Goal: Task Accomplishment & Management: Complete application form

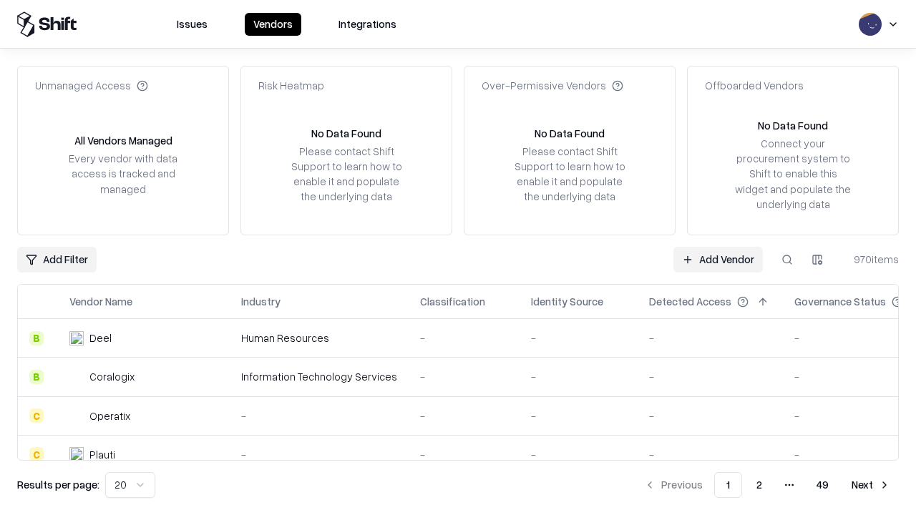
click at [718, 259] on link "Add Vendor" at bounding box center [717, 260] width 89 height 26
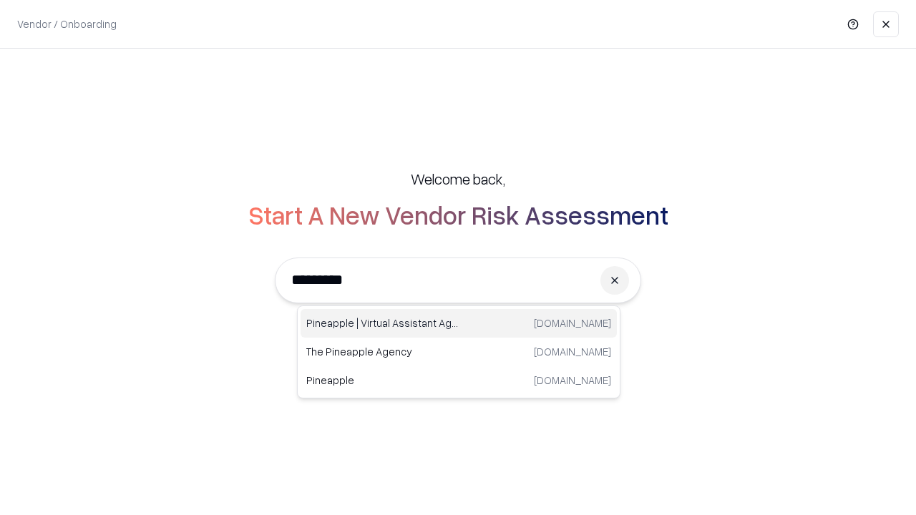
click at [459, 323] on div "Pineapple | Virtual Assistant Agency [DOMAIN_NAME]" at bounding box center [459, 323] width 316 height 29
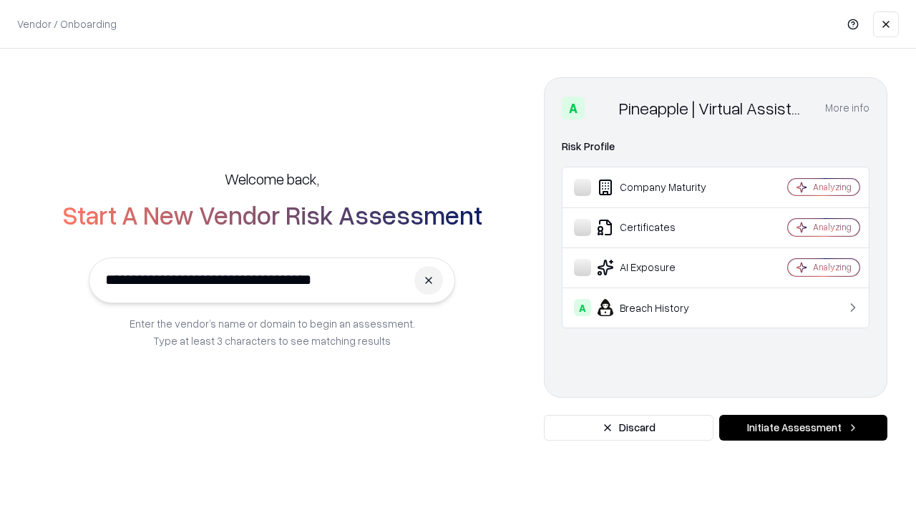
type input "**********"
click at [803, 428] on button "Initiate Assessment" at bounding box center [803, 428] width 168 height 26
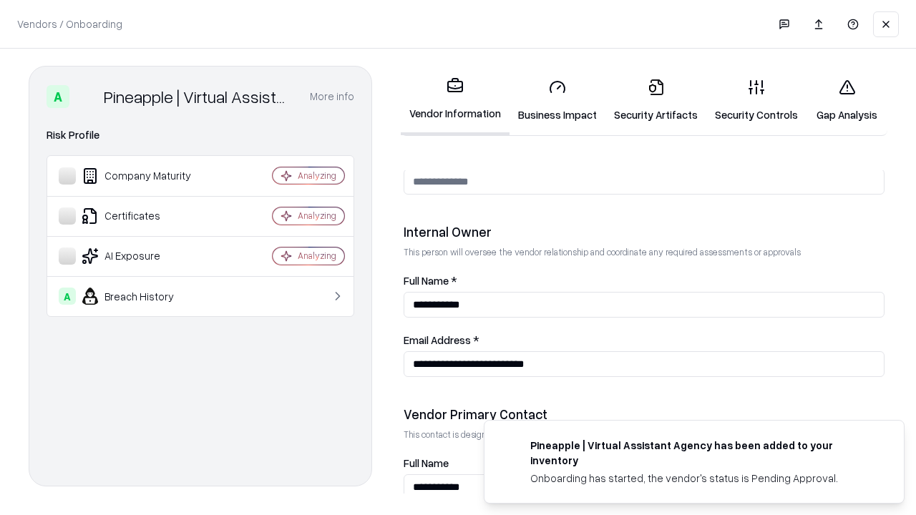
scroll to position [741, 0]
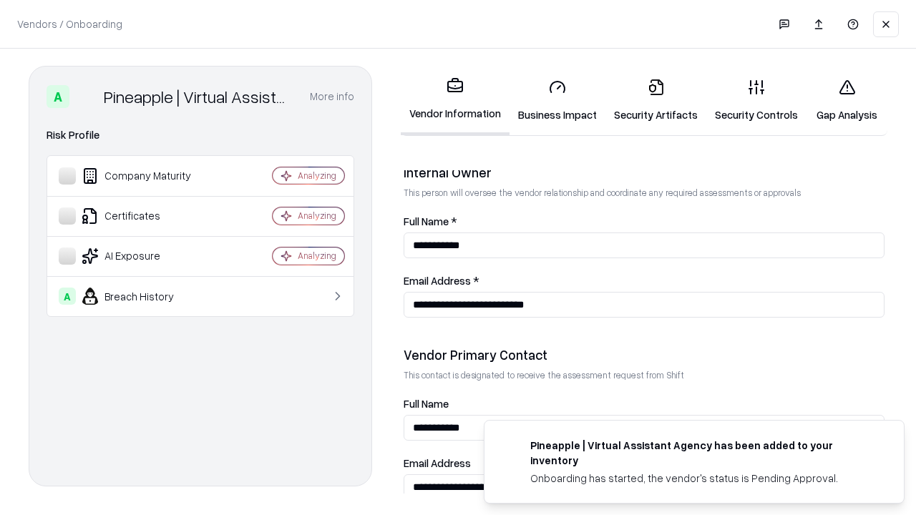
click at [558, 100] on link "Business Impact" at bounding box center [558, 100] width 96 height 67
click at [656, 100] on link "Security Artifacts" at bounding box center [655, 100] width 101 height 67
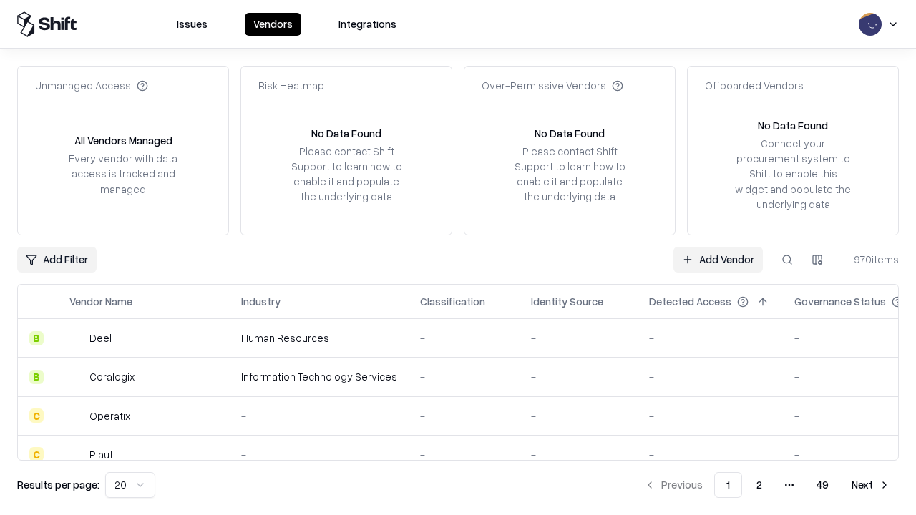
click at [718, 259] on link "Add Vendor" at bounding box center [717, 260] width 89 height 26
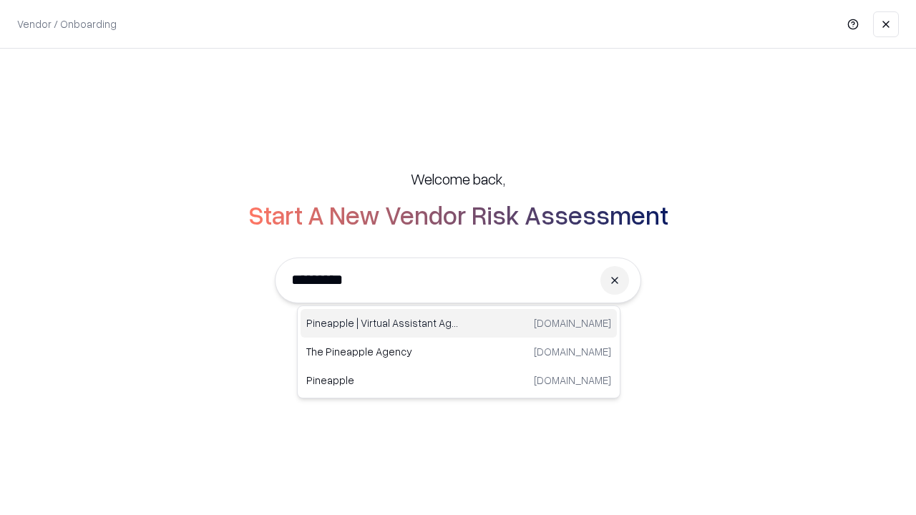
click at [459, 323] on div "Pineapple | Virtual Assistant Agency [DOMAIN_NAME]" at bounding box center [459, 323] width 316 height 29
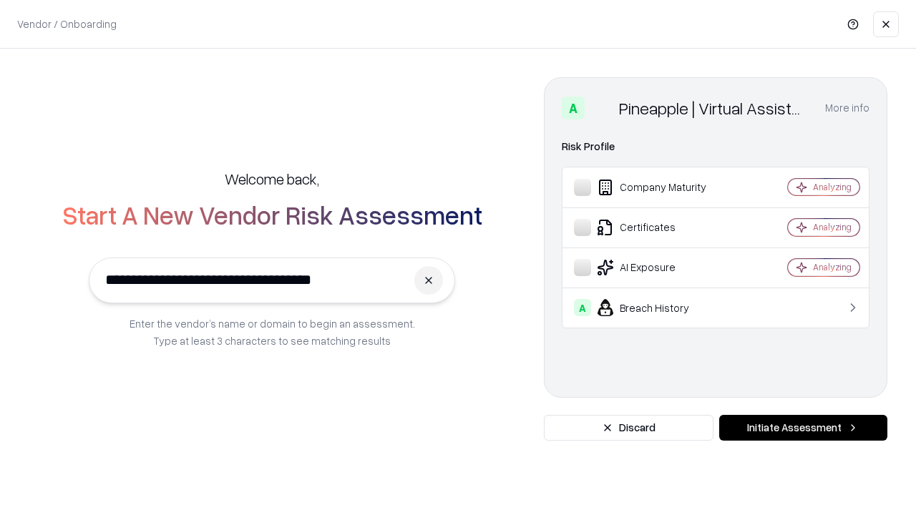
type input "**********"
click at [803, 428] on button "Initiate Assessment" at bounding box center [803, 428] width 168 height 26
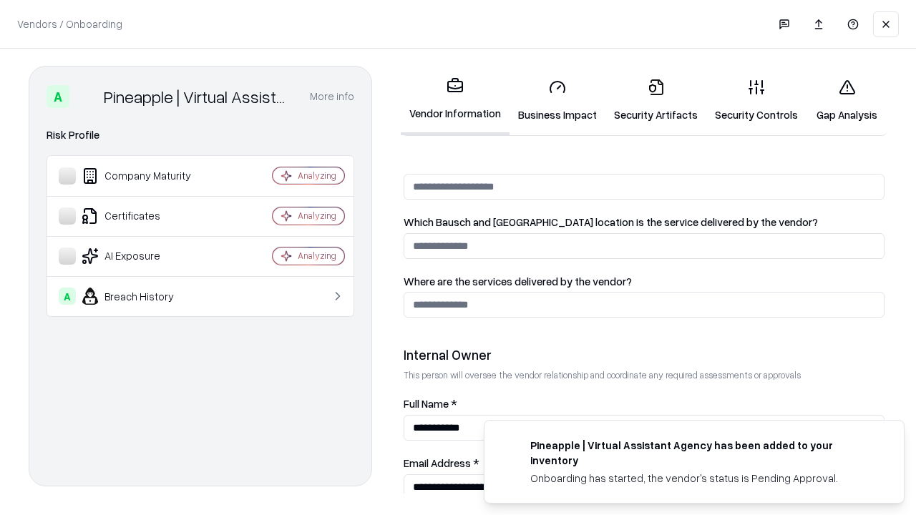
scroll to position [741, 0]
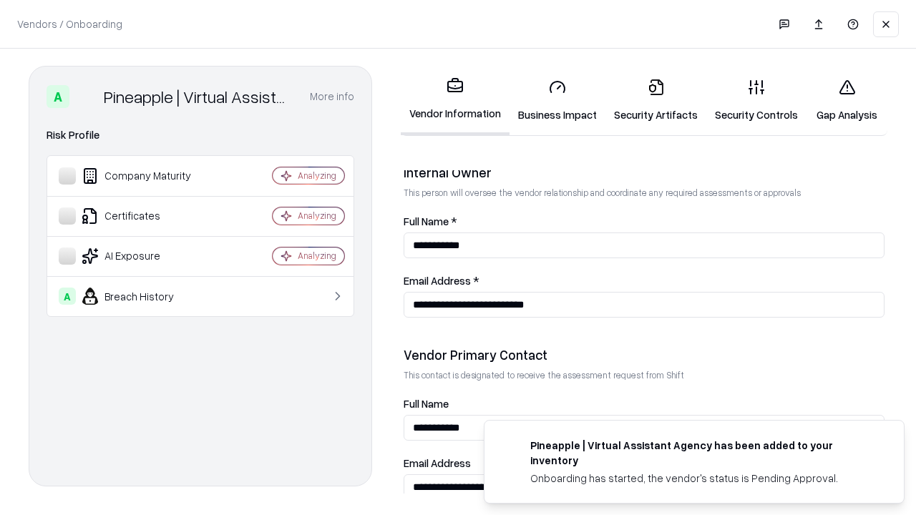
click at [847, 100] on link "Gap Analysis" at bounding box center [847, 100] width 81 height 67
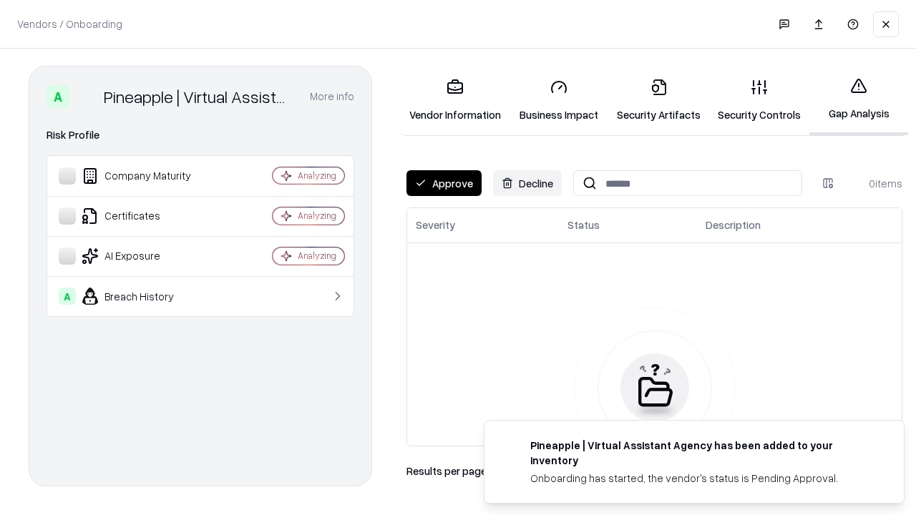
click at [444, 183] on button "Approve" at bounding box center [444, 183] width 75 height 26
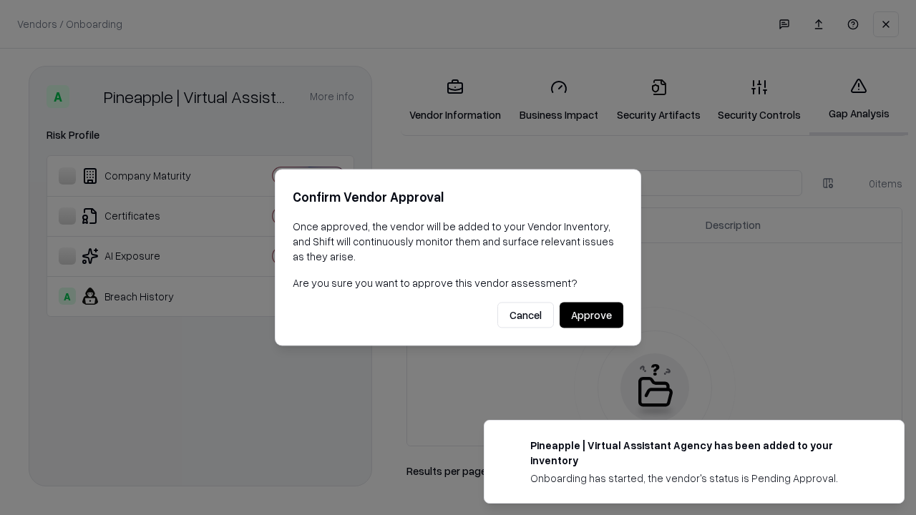
click at [591, 315] on button "Approve" at bounding box center [592, 316] width 64 height 26
